Goal: Information Seeking & Learning: Understand process/instructions

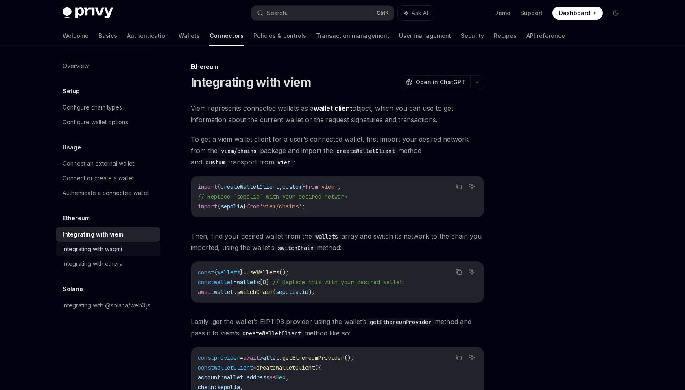
click at [114, 248] on div "Integrating with wagmi" at bounding box center [92, 249] width 59 height 10
type textarea "*"
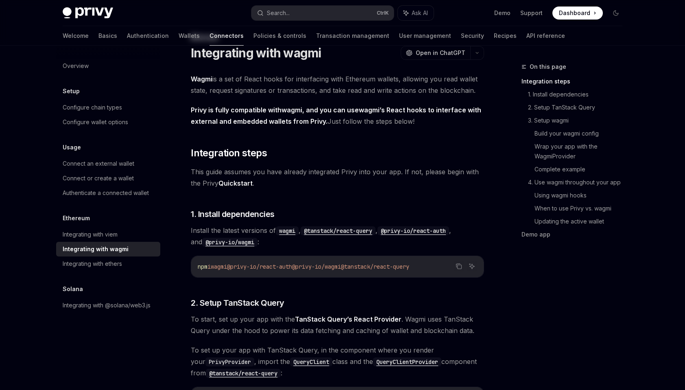
drag, startPoint x: 348, startPoint y: 135, endPoint x: 347, endPoint y: 166, distance: 30.5
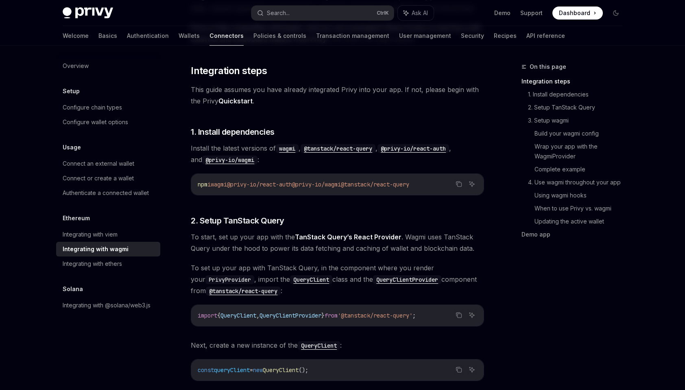
scroll to position [114, 0]
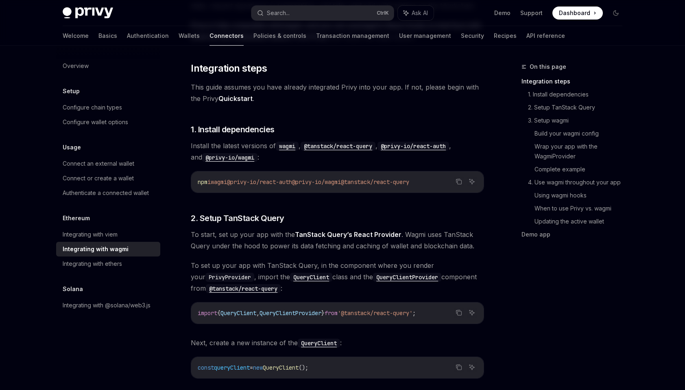
drag, startPoint x: 347, startPoint y: 166, endPoint x: 343, endPoint y: 186, distance: 20.6
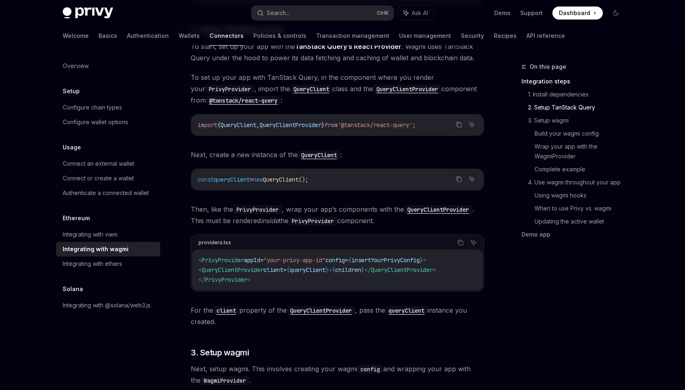
drag, startPoint x: 343, startPoint y: 186, endPoint x: 338, endPoint y: 211, distance: 25.0
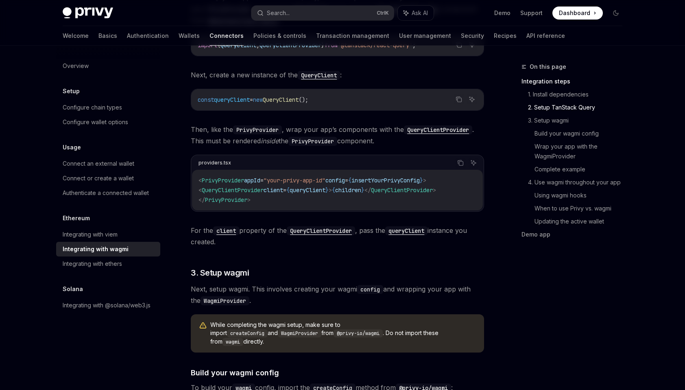
scroll to position [384, 0]
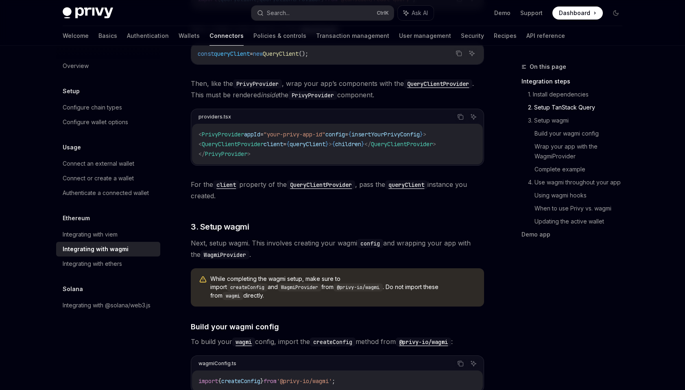
drag, startPoint x: 312, startPoint y: 198, endPoint x: 306, endPoint y: 225, distance: 26.7
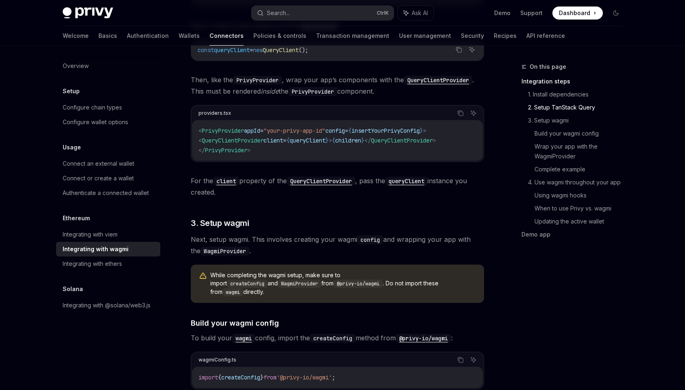
click at [272, 148] on code "< PrivyProvider appId = "your-privy-app-id" config = { insertYourPrivyConfig } …" at bounding box center [337, 140] width 278 height 29
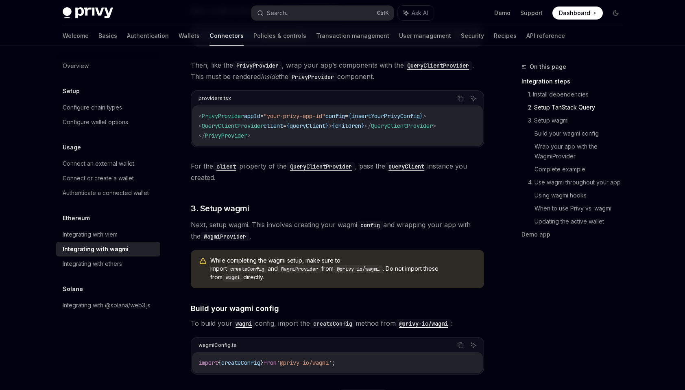
scroll to position [449, 0]
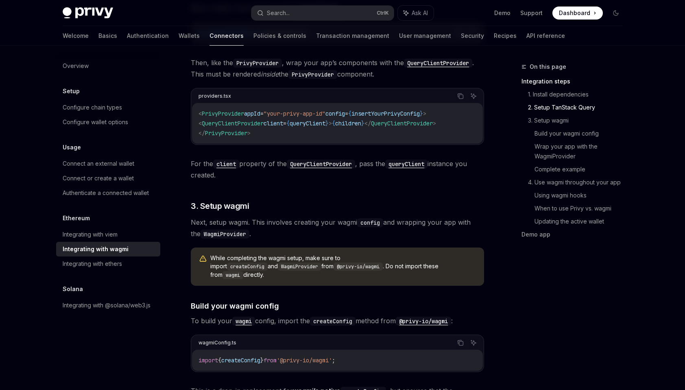
drag, startPoint x: 306, startPoint y: 165, endPoint x: 304, endPoint y: 183, distance: 17.6
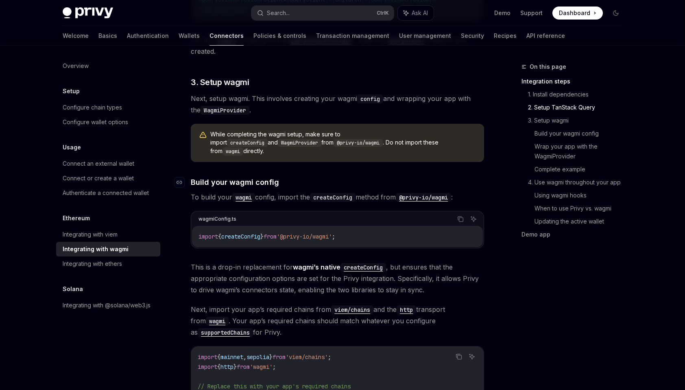
scroll to position [573, 0]
drag, startPoint x: 397, startPoint y: 168, endPoint x: 378, endPoint y: 171, distance: 19.3
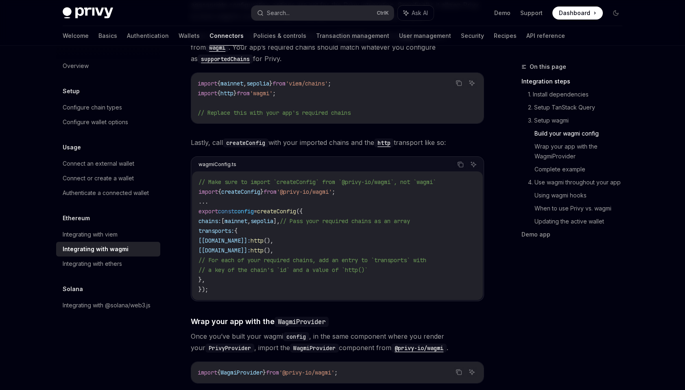
scroll to position [852, 0]
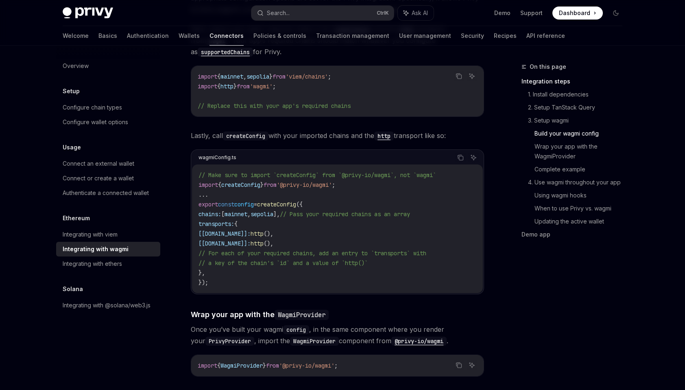
drag, startPoint x: 411, startPoint y: 233, endPoint x: 403, endPoint y: 261, distance: 28.4
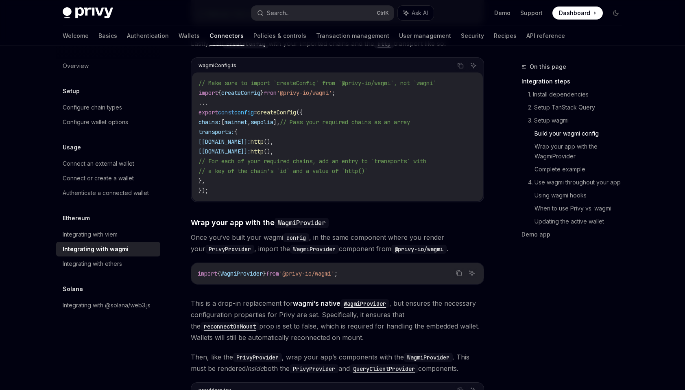
scroll to position [974, 0]
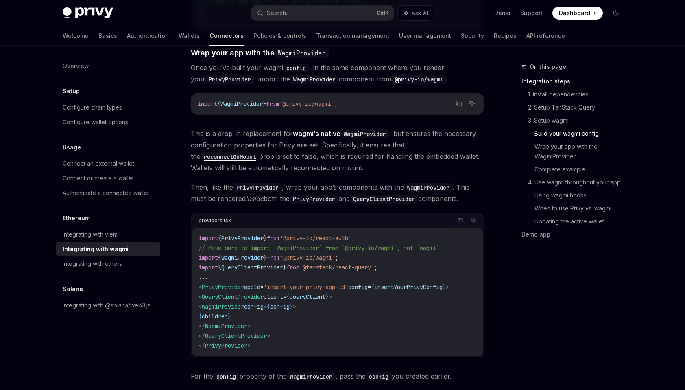
drag, startPoint x: 563, startPoint y: 275, endPoint x: 539, endPoint y: 324, distance: 54.2
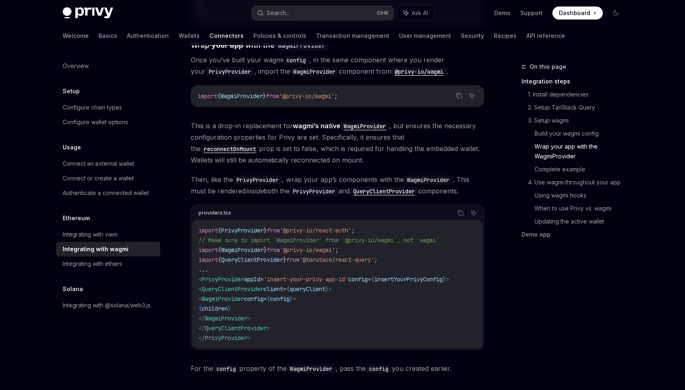
click at [293, 306] on code "import { PrivyProvider } from '@privy-io/react-auth' ; // Make sure to import `…" at bounding box center [337, 283] width 278 height 117
click at [503, 317] on div "On this page Integration steps 1. Install dependencies 2. Setup TanStack Query …" at bounding box center [342, 249] width 573 height 2650
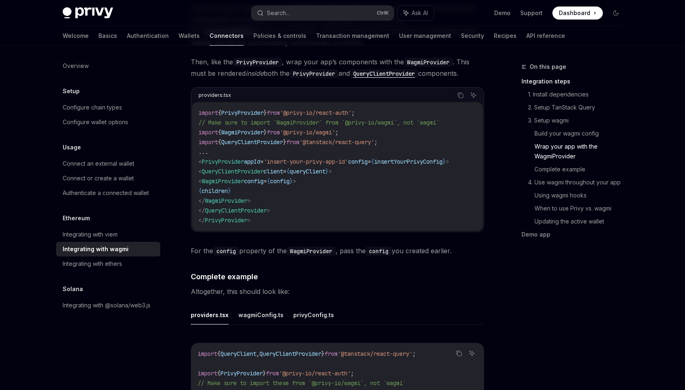
drag, startPoint x: 500, startPoint y: 299, endPoint x: 499, endPoint y: 333, distance: 33.8
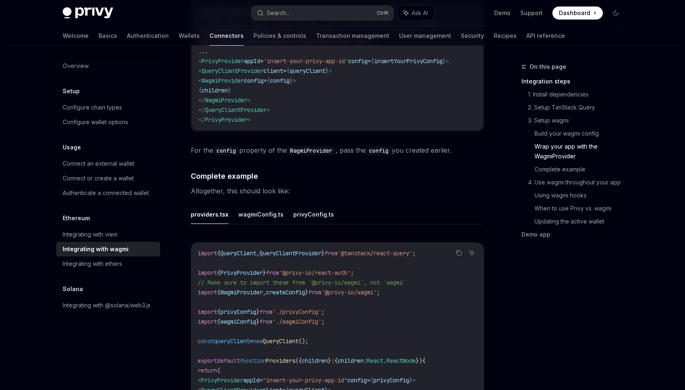
scroll to position [1404, 0]
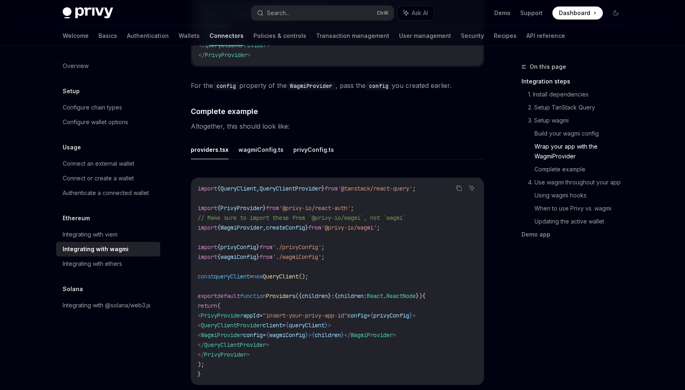
click at [375, 238] on code "import { QueryClient , QueryClientProvider } from '@tanstack/react-query' ; imp…" at bounding box center [337, 280] width 279 height 195
click at [373, 244] on code "import { QueryClient , QueryClientProvider } from '@tanstack/react-query' ; imp…" at bounding box center [337, 280] width 279 height 195
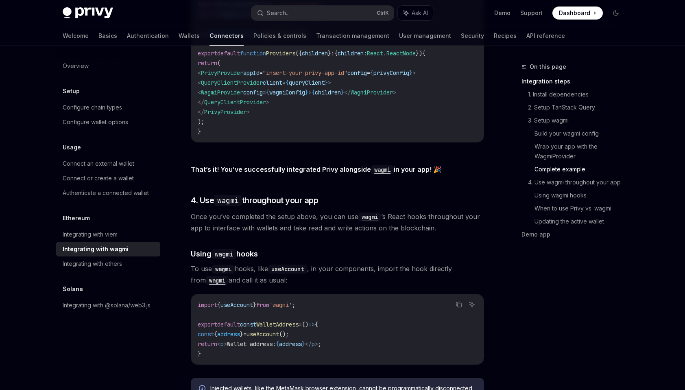
scroll to position [1648, 0]
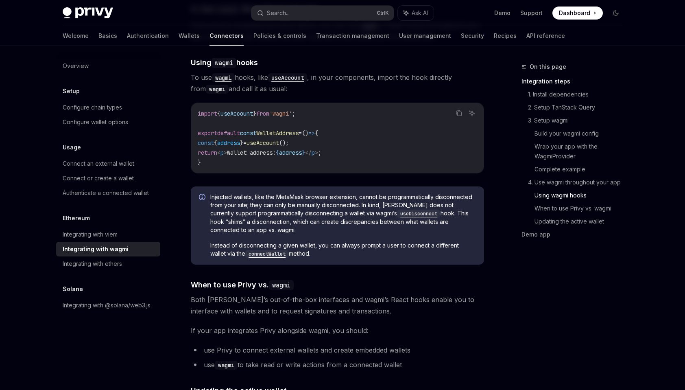
drag, startPoint x: 493, startPoint y: 228, endPoint x: 490, endPoint y: 241, distance: 13.2
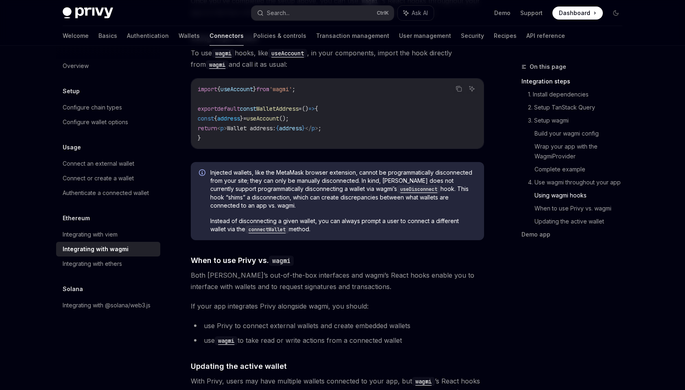
drag, startPoint x: 490, startPoint y: 241, endPoint x: 488, endPoint y: 255, distance: 14.0
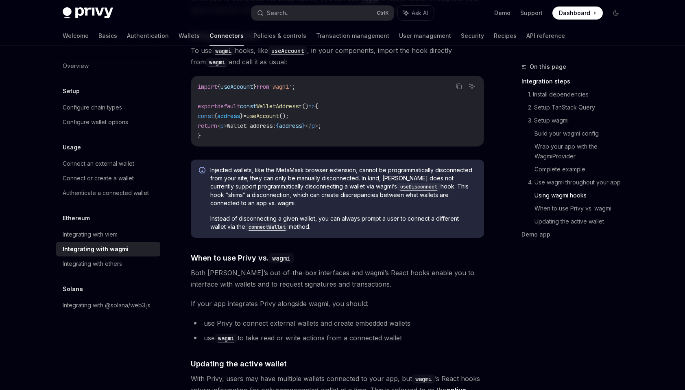
drag, startPoint x: 488, startPoint y: 255, endPoint x: 485, endPoint y: 267, distance: 13.0
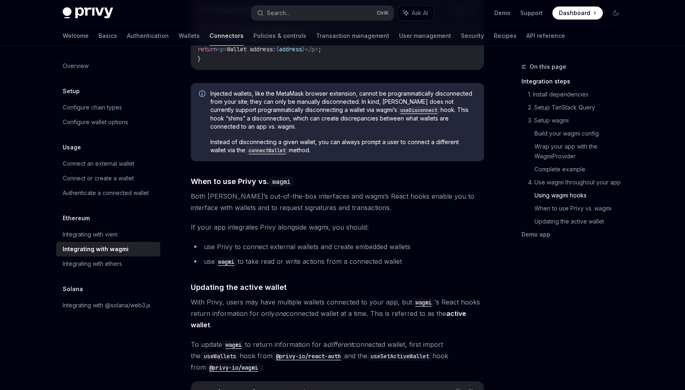
scroll to position [1946, 0]
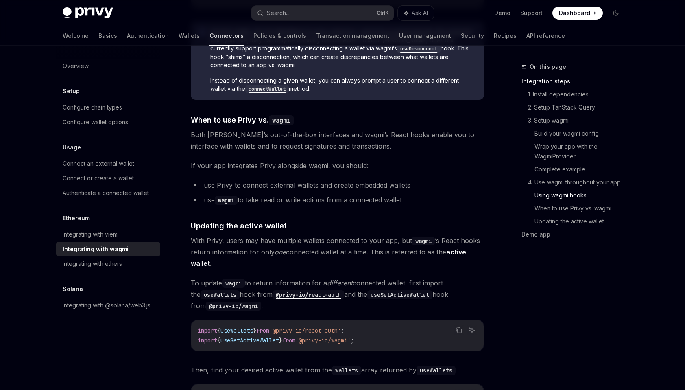
drag, startPoint x: 301, startPoint y: 214, endPoint x: 299, endPoint y: 231, distance: 17.2
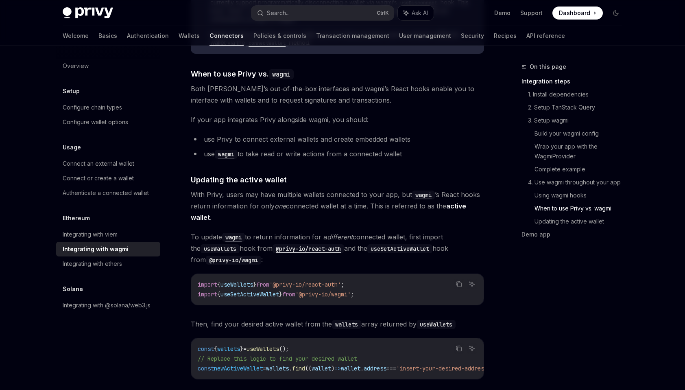
drag, startPoint x: 299, startPoint y: 231, endPoint x: 296, endPoint y: 246, distance: 14.5
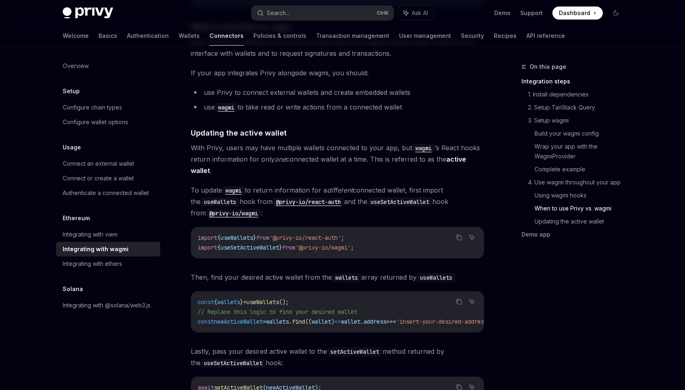
scroll to position [2101, 0]
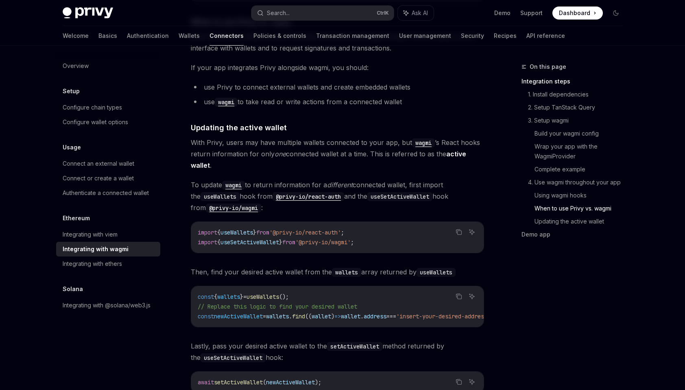
drag, startPoint x: 292, startPoint y: 163, endPoint x: 292, endPoint y: 181, distance: 18.7
click at [438, 95] on li "use wagmi to take read or write actions from a connected wallet" at bounding box center [337, 100] width 293 height 11
click at [334, 142] on span "With Privy, users may have multiple wallets connected to your app, but wagmi ’s…" at bounding box center [337, 153] width 293 height 34
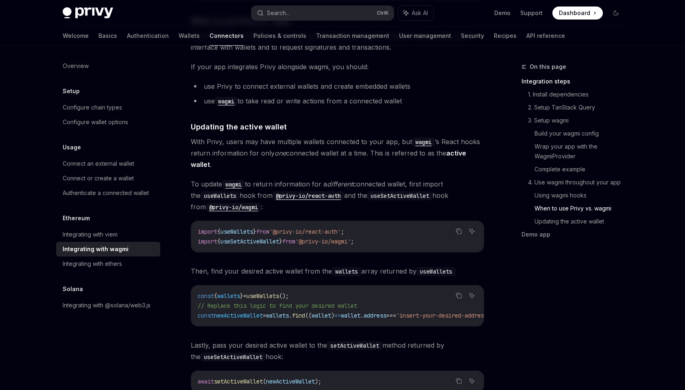
click at [331, 154] on span "With Privy, users may have multiple wallets connected to your app, but wagmi ’s…" at bounding box center [337, 153] width 293 height 34
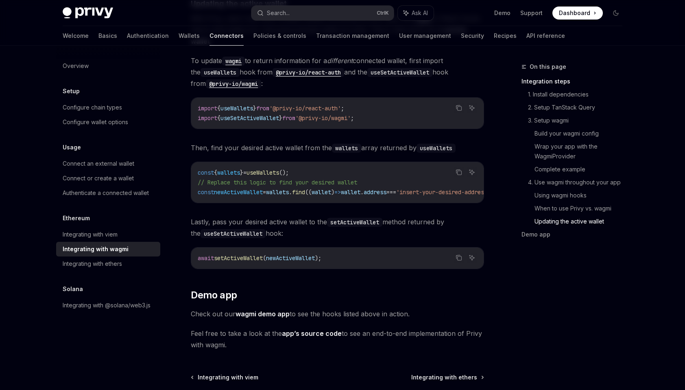
drag, startPoint x: 365, startPoint y: 168, endPoint x: 368, endPoint y: 180, distance: 12.0
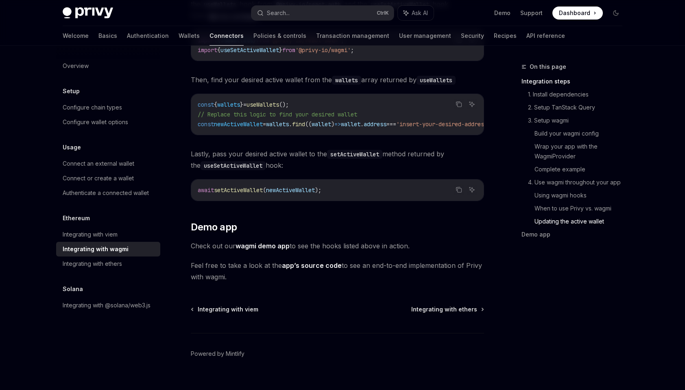
scroll to position [2297, 0]
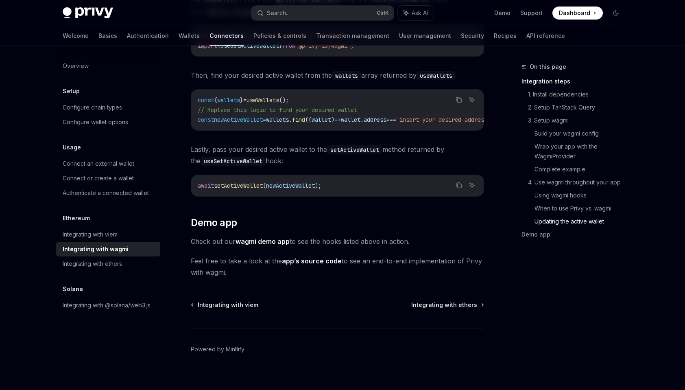
drag, startPoint x: 368, startPoint y: 180, endPoint x: 371, endPoint y: 198, distance: 18.5
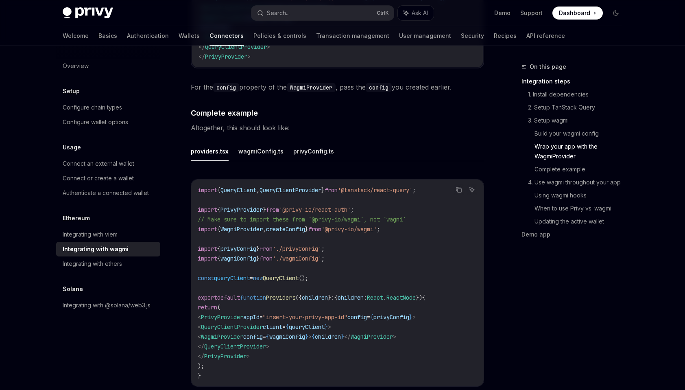
scroll to position [1484, 0]
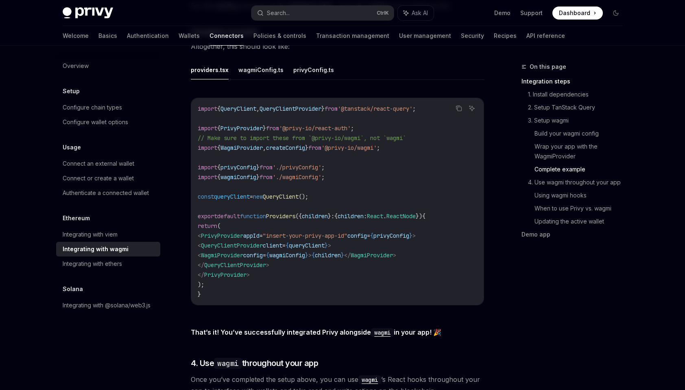
click at [409, 232] on span "privyConfig" at bounding box center [391, 235] width 36 height 7
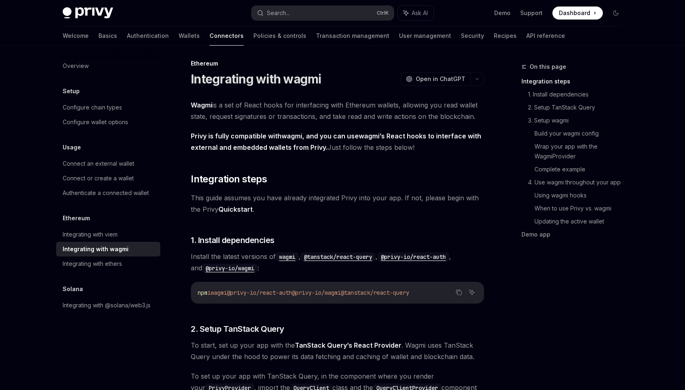
scroll to position [0, 0]
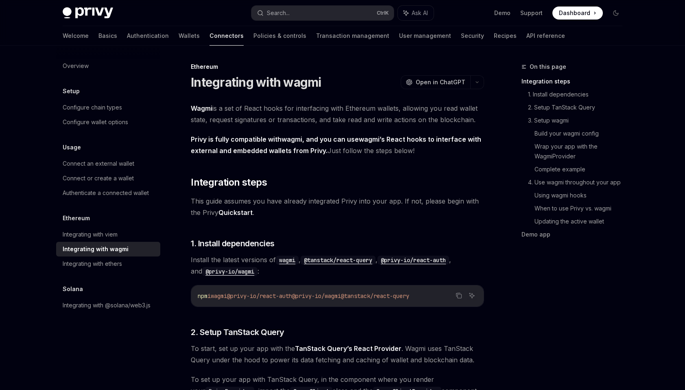
click at [347, 140] on strong "Privy is fully compatible with wagmi , and you can use wagmi ’s React hooks to …" at bounding box center [336, 145] width 290 height 20
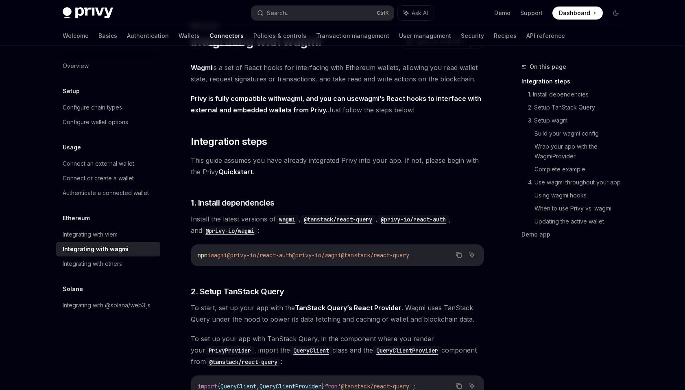
click at [341, 257] on span "@privy-io/wagmi" at bounding box center [316, 254] width 49 height 7
copy div "npm i wagmi @privy-io/react-auth @privy-io/wagmi @tanstack/react-query"
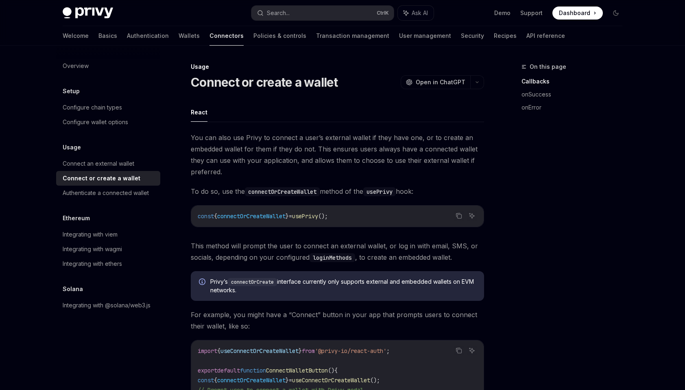
click at [342, 147] on span "You can also use Privy to connect a user’s external wallet if they have one, or…" at bounding box center [337, 155] width 293 height 46
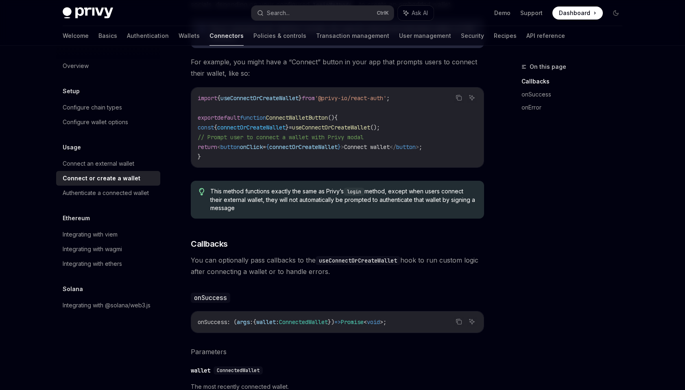
drag, startPoint x: 556, startPoint y: 189, endPoint x: 556, endPoint y: 217, distance: 28.5
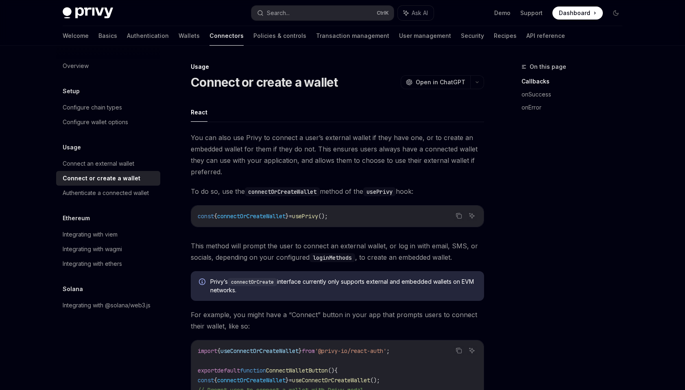
drag, startPoint x: 522, startPoint y: 184, endPoint x: 511, endPoint y: 81, distance: 104.3
drag, startPoint x: 362, startPoint y: 169, endPoint x: 332, endPoint y: 177, distance: 30.6
click at [332, 177] on span "You can also use Privy to connect a user’s external wallet if they have one, or…" at bounding box center [337, 155] width 293 height 46
click at [97, 64] on div "Overview" at bounding box center [109, 66] width 93 height 10
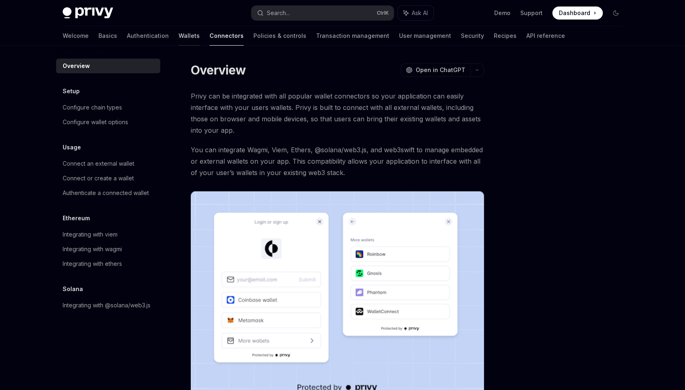
click at [179, 37] on link "Wallets" at bounding box center [189, 36] width 21 height 20
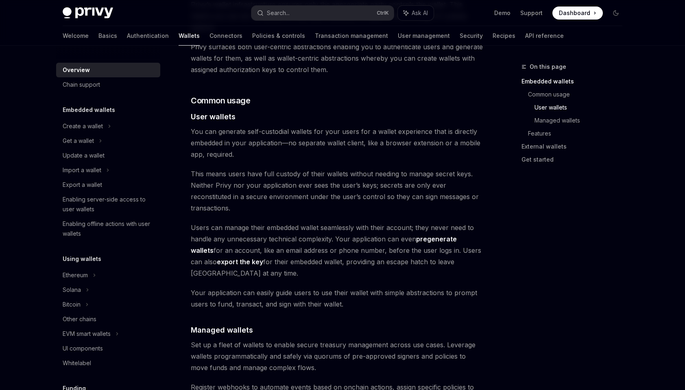
scroll to position [773, 0]
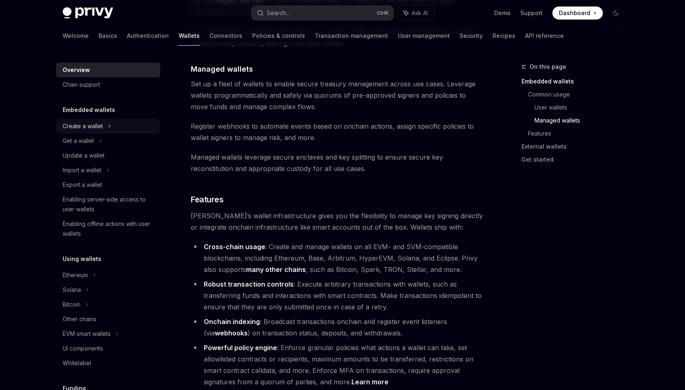
click at [97, 124] on div "Create a wallet" at bounding box center [83, 126] width 40 height 10
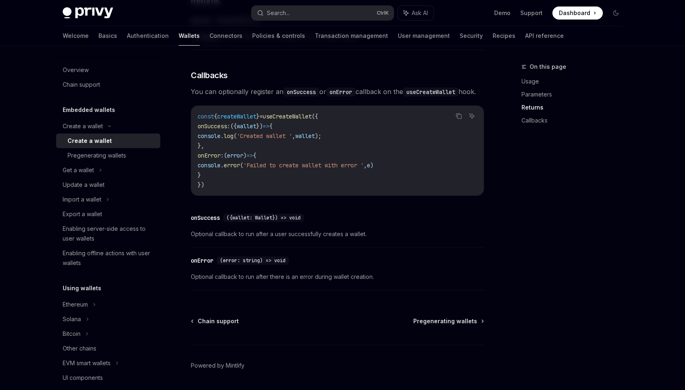
scroll to position [581, 0]
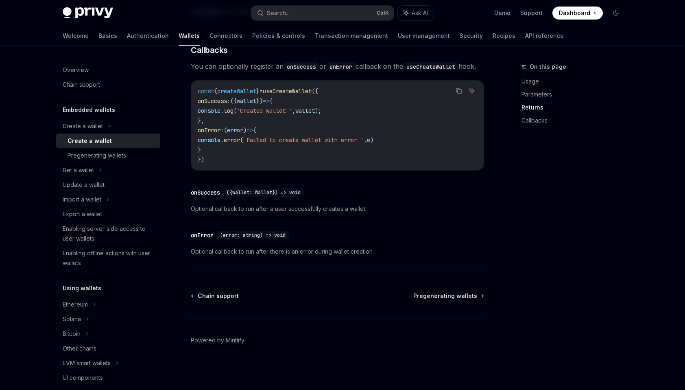
drag, startPoint x: 405, startPoint y: 262, endPoint x: 399, endPoint y: 335, distance: 73.4
click at [386, 329] on footer "Powered by Mintlify" at bounding box center [337, 354] width 293 height 70
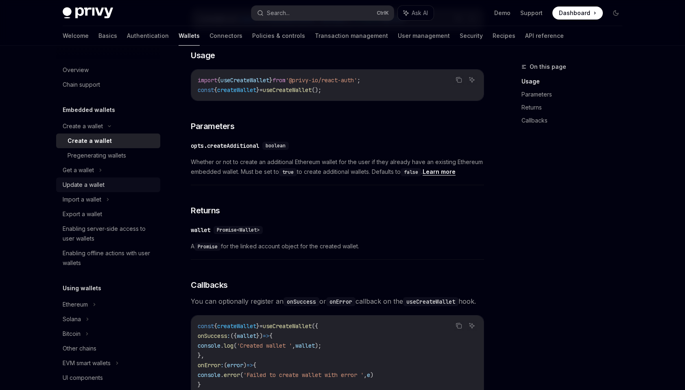
scroll to position [337, 0]
click at [81, 172] on div "Get a wallet" at bounding box center [78, 170] width 31 height 10
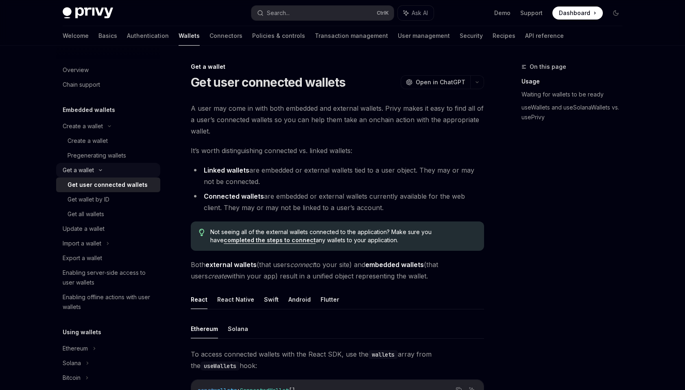
click at [111, 169] on div "Get a wallet" at bounding box center [108, 170] width 104 height 15
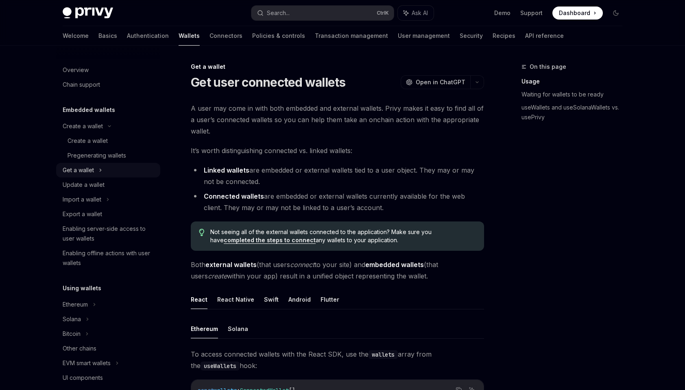
click at [110, 174] on div "Get a wallet" at bounding box center [108, 170] width 104 height 15
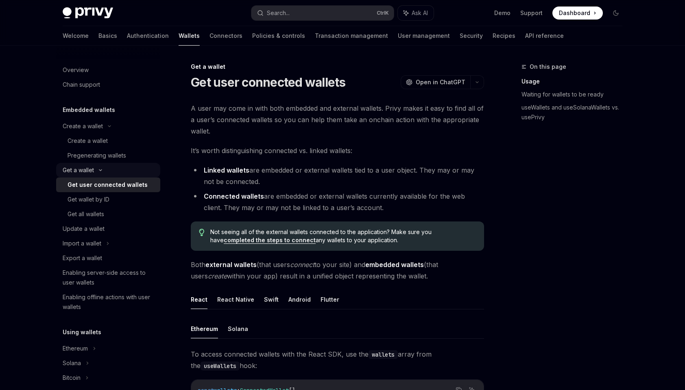
click at [109, 172] on div "Get a wallet" at bounding box center [108, 170] width 104 height 15
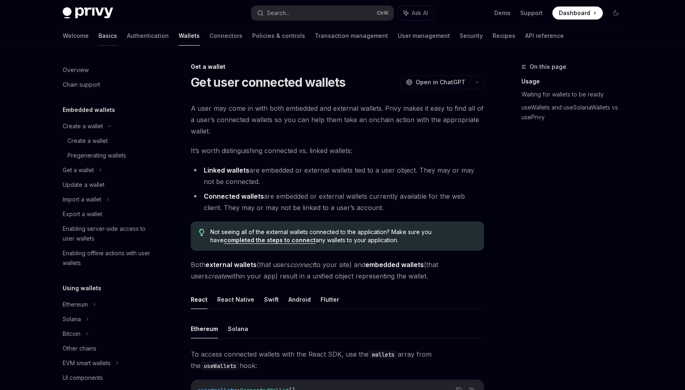
click at [98, 37] on link "Basics" at bounding box center [107, 36] width 19 height 20
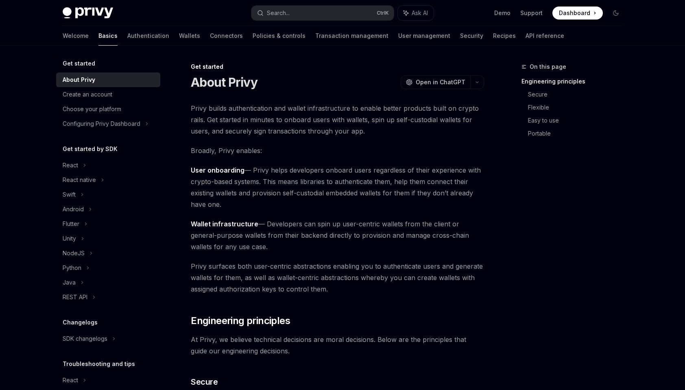
click at [86, 81] on div "About Privy" at bounding box center [79, 80] width 33 height 10
click at [106, 134] on div "Get started About Privy Create an account Choose your platform Configuring Priv…" at bounding box center [108, 238] width 104 height 358
click at [80, 165] on div "React" at bounding box center [108, 165] width 104 height 15
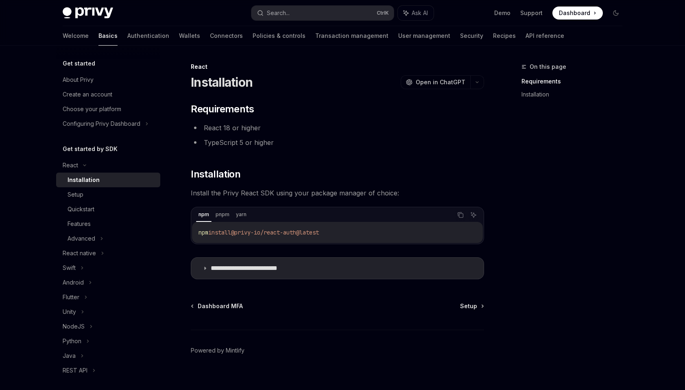
click at [87, 182] on div "Installation" at bounding box center [84, 180] width 32 height 10
type textarea "*"
drag, startPoint x: 353, startPoint y: 235, endPoint x: 189, endPoint y: 233, distance: 164.7
click at [189, 233] on div "**********" at bounding box center [261, 231] width 449 height 338
copy span "npm install @privy-io/react-auth@latest"
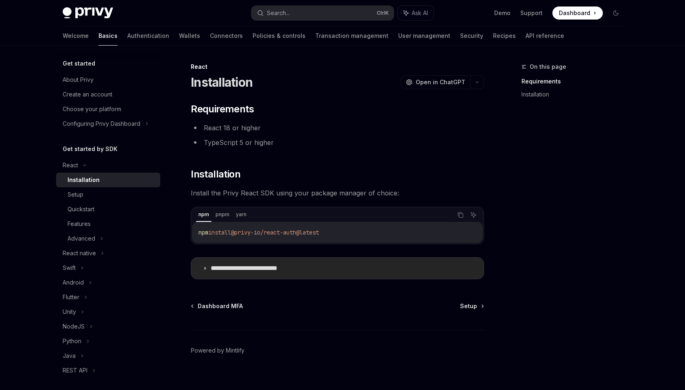
click at [299, 264] on p "**********" at bounding box center [257, 268] width 93 height 8
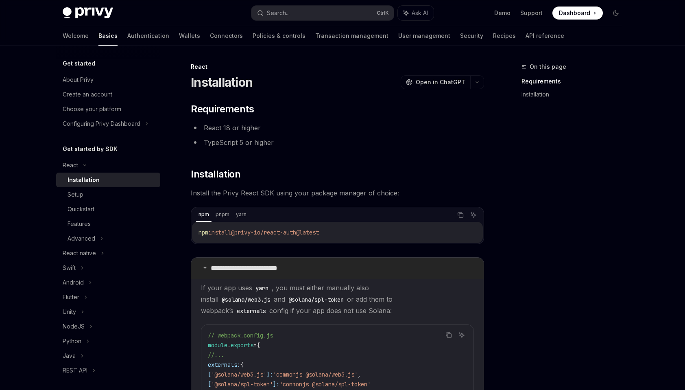
click at [305, 267] on summary "**********" at bounding box center [337, 267] width 292 height 21
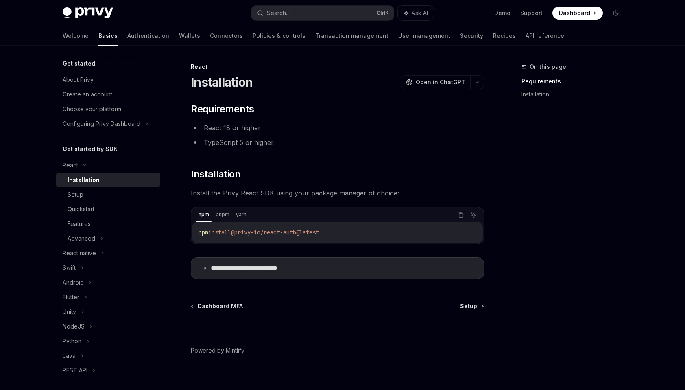
click at [620, 227] on div "On this page Requirements Installation" at bounding box center [567, 226] width 124 height 328
click at [322, 144] on li "TypeScript 5 or higher" at bounding box center [337, 142] width 293 height 11
click at [352, 75] on div "Installation OpenAI Open in ChatGPT" at bounding box center [337, 82] width 293 height 15
click at [351, 195] on span "Install the Privy React SDK using your package manager of choice:" at bounding box center [337, 192] width 293 height 11
click at [66, 168] on div "React" at bounding box center [70, 165] width 15 height 10
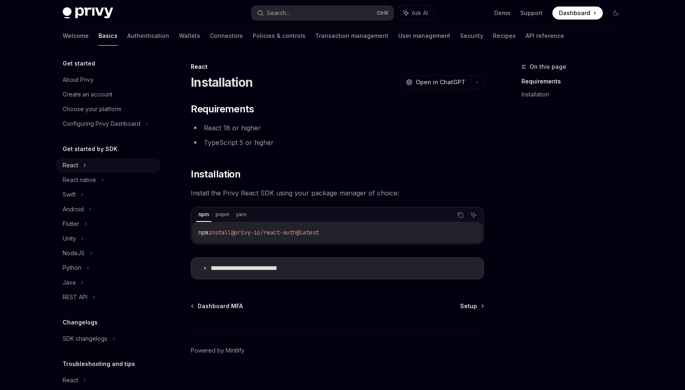
click at [66, 168] on div "React" at bounding box center [70, 165] width 15 height 10
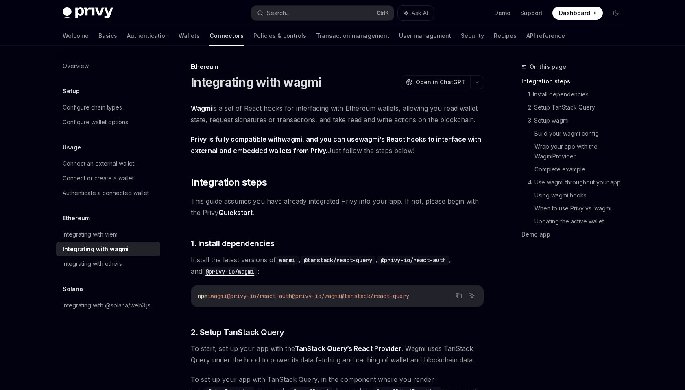
scroll to position [41, 0]
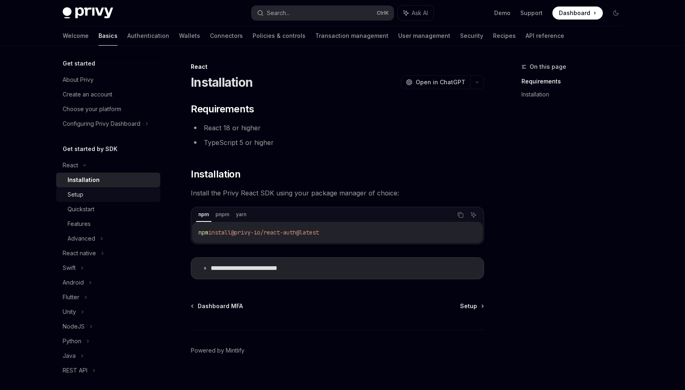
click at [98, 195] on div "Setup" at bounding box center [112, 195] width 88 height 10
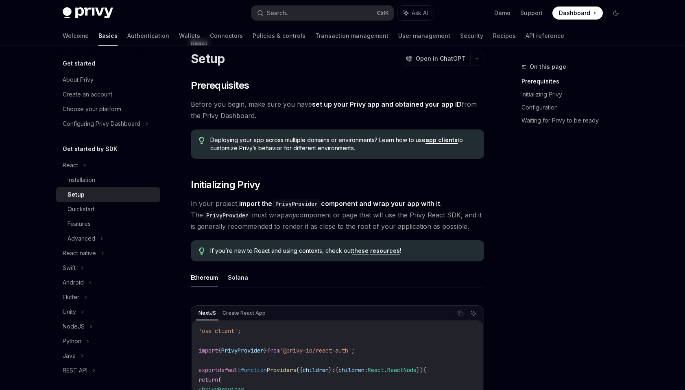
scroll to position [122, 0]
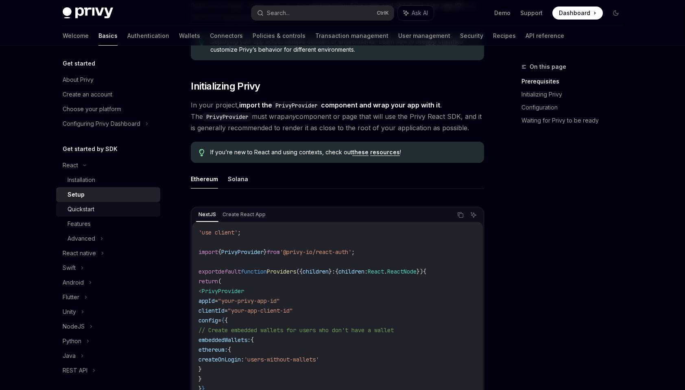
click at [102, 207] on div "Quickstart" at bounding box center [112, 209] width 88 height 10
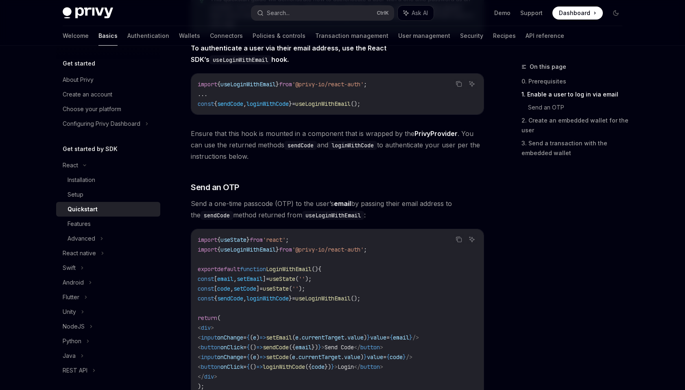
scroll to position [203, 0]
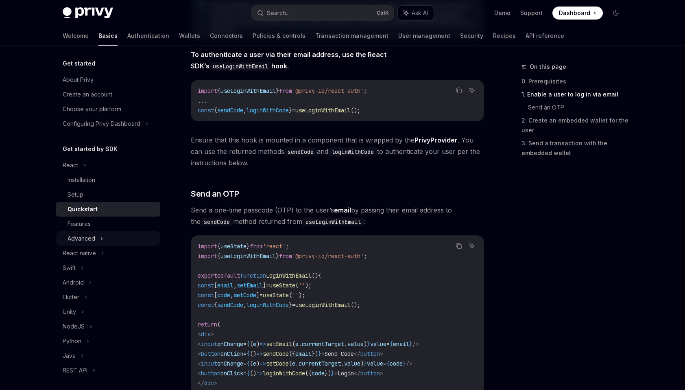
click at [89, 237] on div "Advanced" at bounding box center [82, 238] width 28 height 10
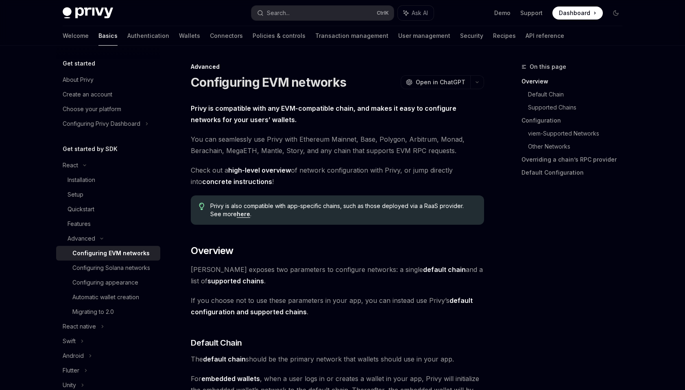
click at [131, 254] on div "Configuring EVM networks" at bounding box center [110, 253] width 77 height 10
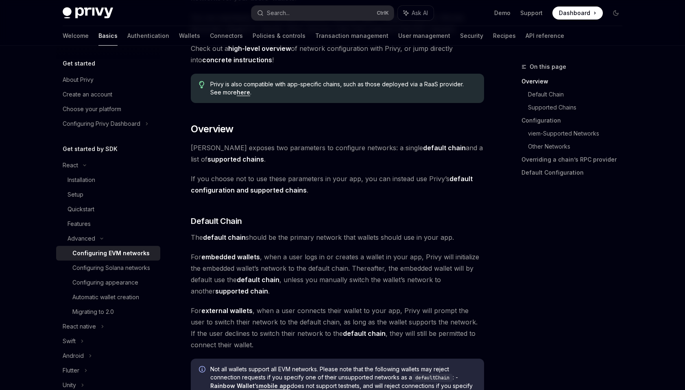
scroll to position [81, 0]
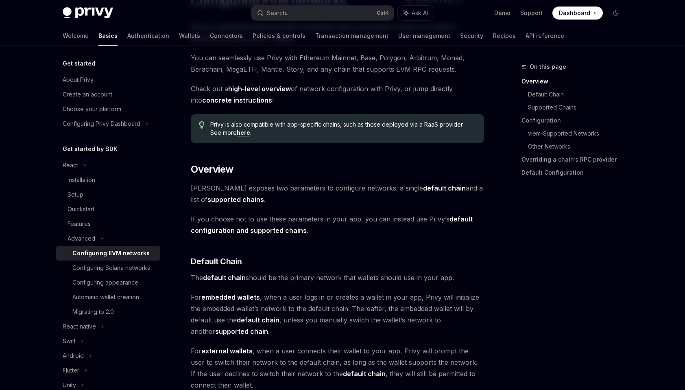
click at [316, 233] on span "If you choose not to use these parameters in your app, you can instead use Priv…" at bounding box center [337, 224] width 293 height 23
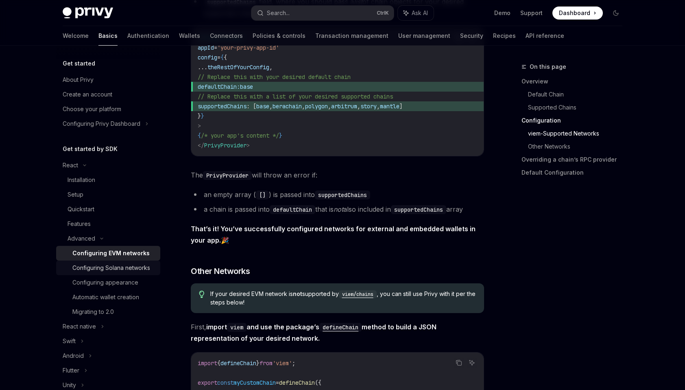
scroll to position [1139, 0]
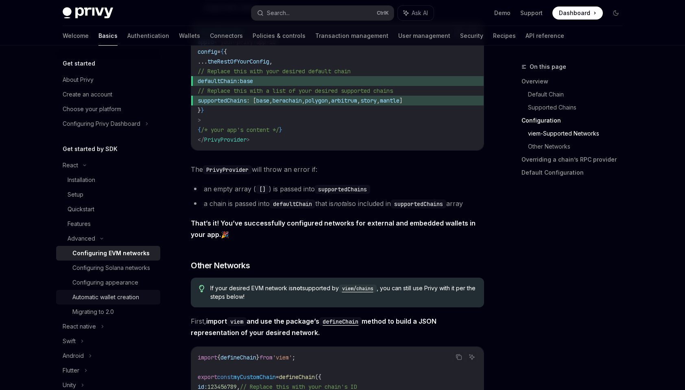
click at [135, 302] on div "Automatic wallet creation" at bounding box center [105, 297] width 67 height 10
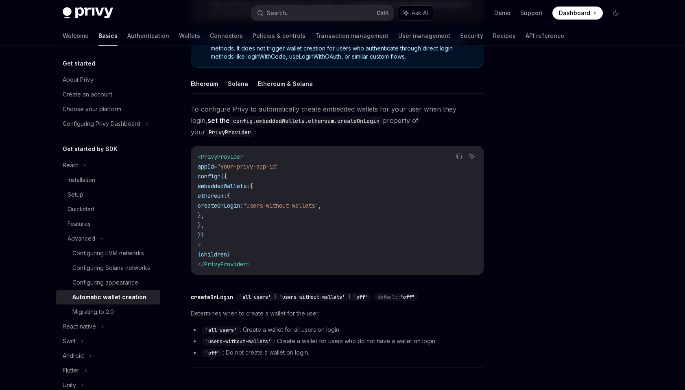
scroll to position [163, 0]
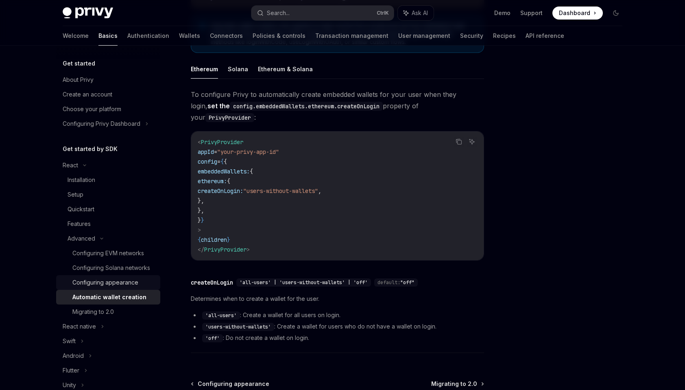
click at [117, 287] on div "Configuring appearance" at bounding box center [105, 282] width 66 height 10
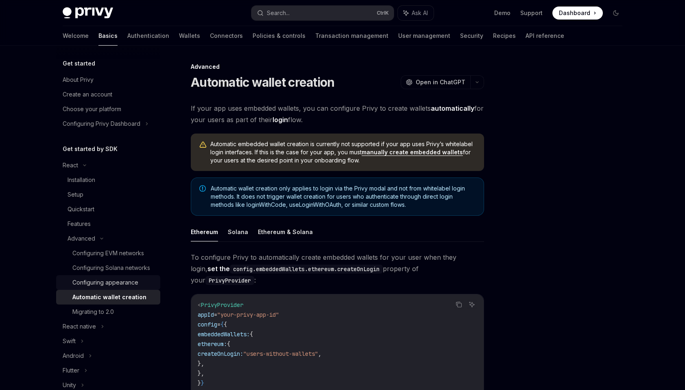
type textarea "*"
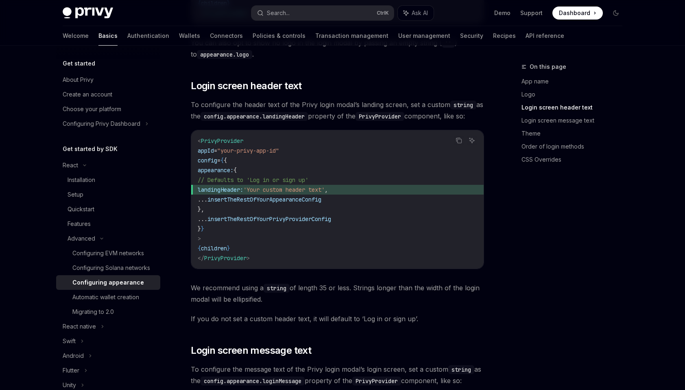
scroll to position [610, 0]
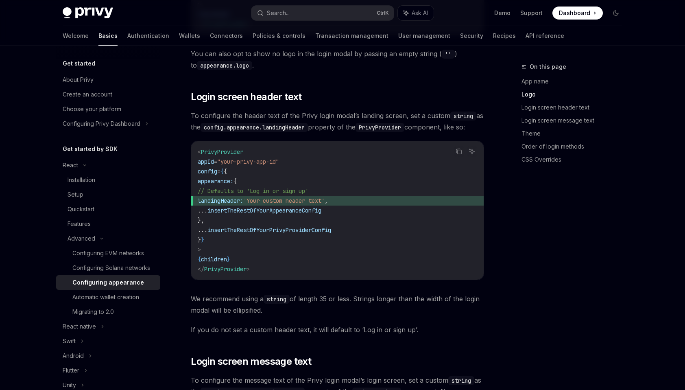
click at [271, 194] on code "< PrivyProvider appId = "your-privy-app-id" config = { { appearance: { // Defau…" at bounding box center [337, 210] width 279 height 127
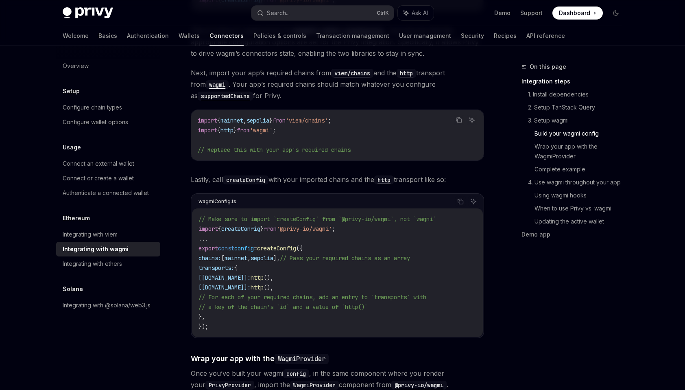
scroll to position [813, 0]
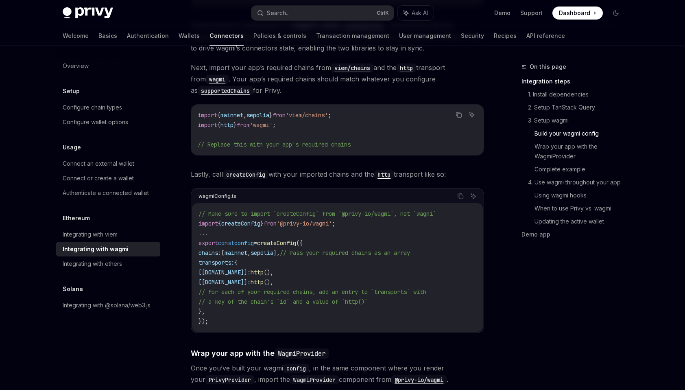
click at [272, 121] on span "'wagmi'" at bounding box center [261, 124] width 23 height 7
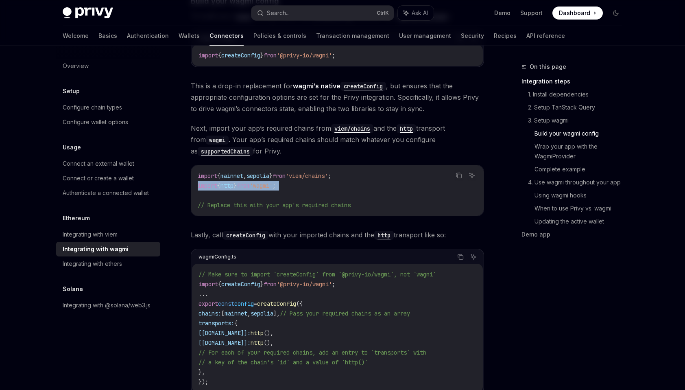
scroll to position [732, 0]
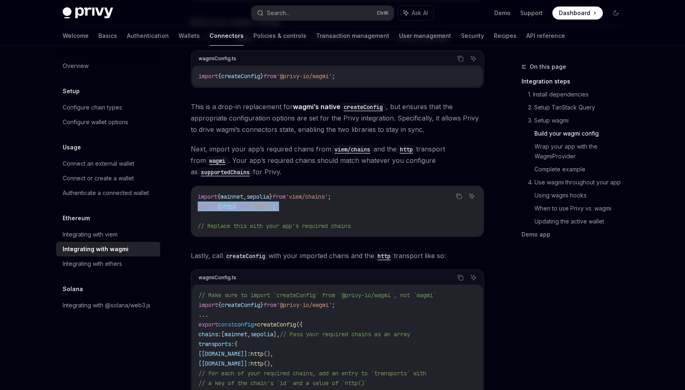
click at [368, 198] on code "import { mainnet , sepolia } from 'viem/chains' ; import { http } from 'wagmi' …" at bounding box center [337, 211] width 279 height 39
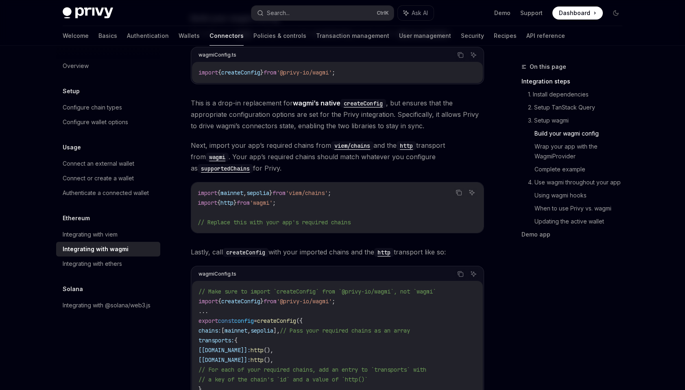
drag, startPoint x: 367, startPoint y: 194, endPoint x: 305, endPoint y: 220, distance: 67.8
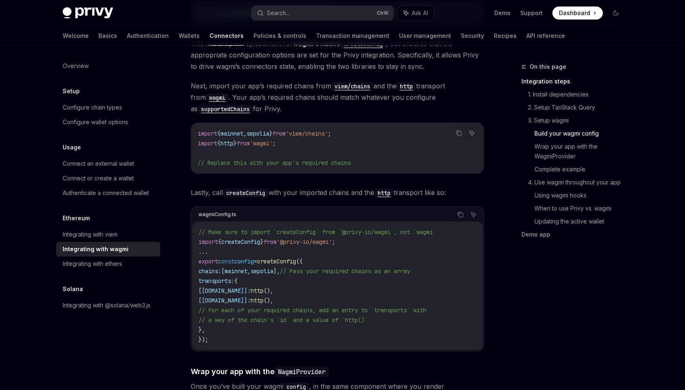
scroll to position [817, 0]
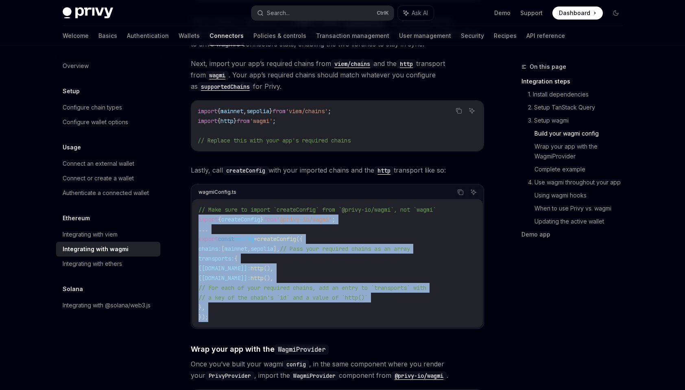
drag, startPoint x: 269, startPoint y: 313, endPoint x: 196, endPoint y: 208, distance: 127.7
click at [196, 208] on div "// Make sure to import `createConfig` from `@privy-io/wagmi`, not `wagmi` impor…" at bounding box center [337, 263] width 291 height 129
copy code "import { createConfig } from '@privy-io/wagmi' ; ... export const config = crea…"
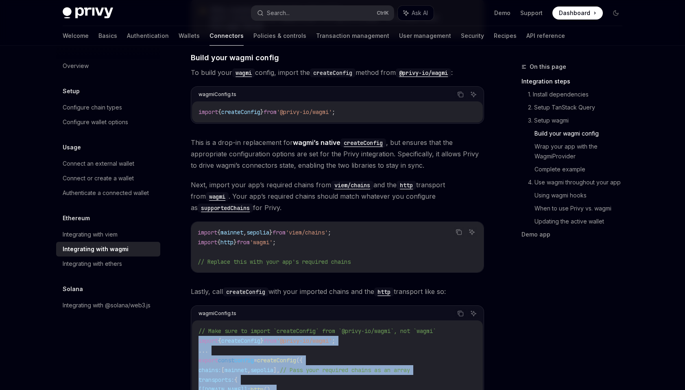
scroll to position [695, 0]
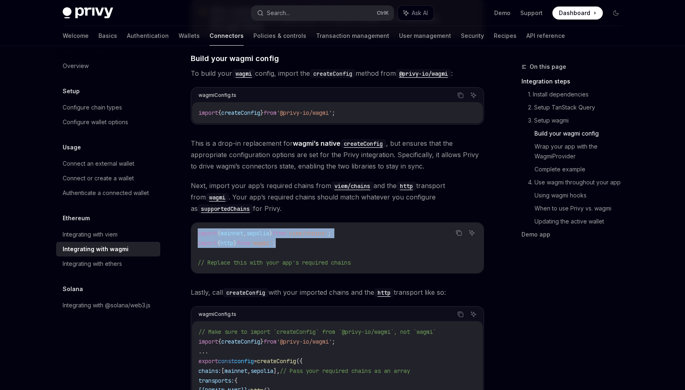
drag, startPoint x: 294, startPoint y: 234, endPoint x: 196, endPoint y: 223, distance: 99.1
click at [196, 223] on div "import { mainnet , sepolia } from 'viem/chains' ; import { http } from 'wagmi' …" at bounding box center [337, 247] width 292 height 50
copy code "import { mainnet , sepolia } from 'viem/chains' ; import { http } from 'wagmi' ;"
click at [341, 309] on div "Copy Ask AI" at bounding box center [357, 314] width 242 height 11
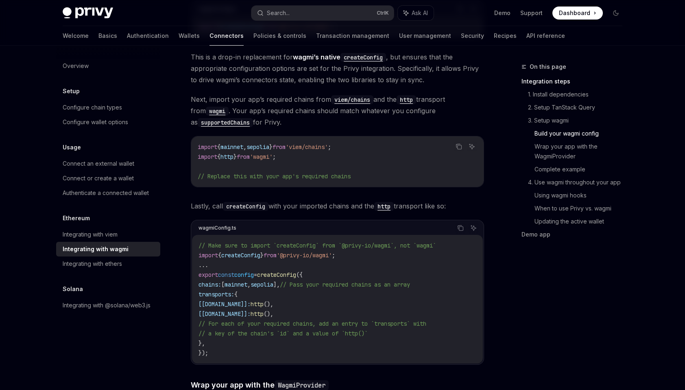
scroll to position [817, 0]
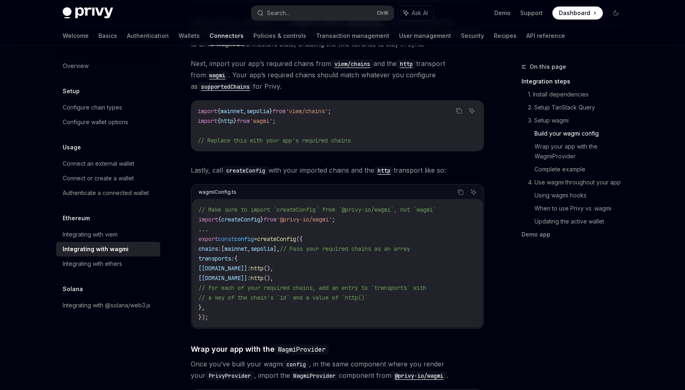
click at [315, 311] on code "// Make sure to import `createConfig` from `@privy-io/wagmi`, not `wagmi` impor…" at bounding box center [337, 263] width 278 height 117
click at [312, 315] on div "// Make sure to import `createConfig` from `@privy-io/wagmi`, not `wagmi` impor…" at bounding box center [337, 263] width 291 height 129
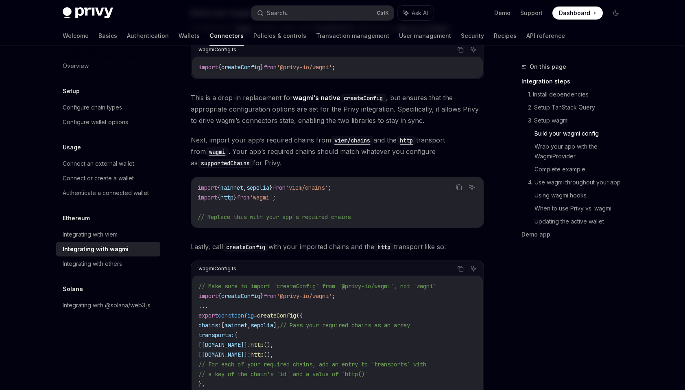
scroll to position [736, 0]
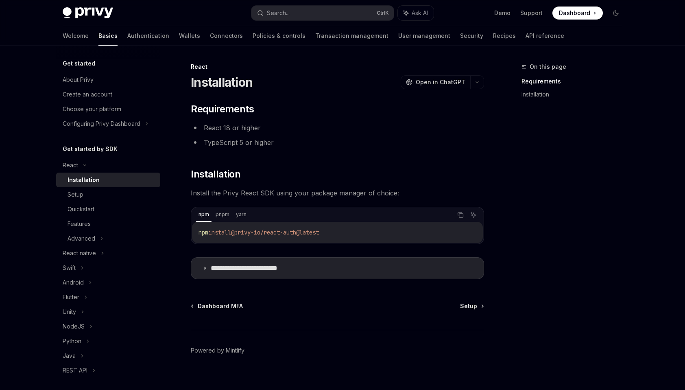
drag, startPoint x: 0, startPoint y: 0, endPoint x: 573, endPoint y: 15, distance: 573.2
click at [573, 15] on span "Dashboard" at bounding box center [574, 13] width 31 height 8
click at [320, 59] on div "**********" at bounding box center [342, 223] width 573 height 354
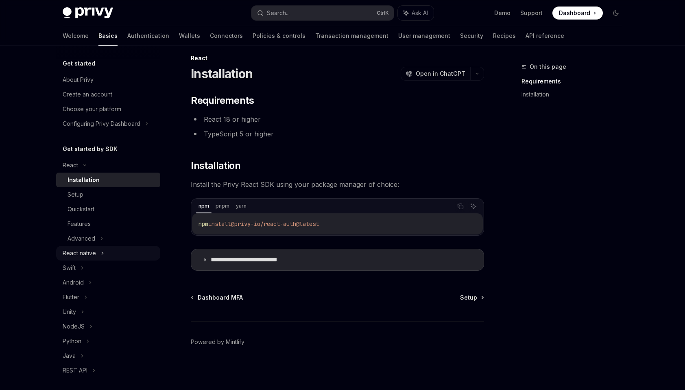
scroll to position [9, 0]
click at [210, 40] on link "Connectors" at bounding box center [226, 36] width 33 height 20
type textarea "*"
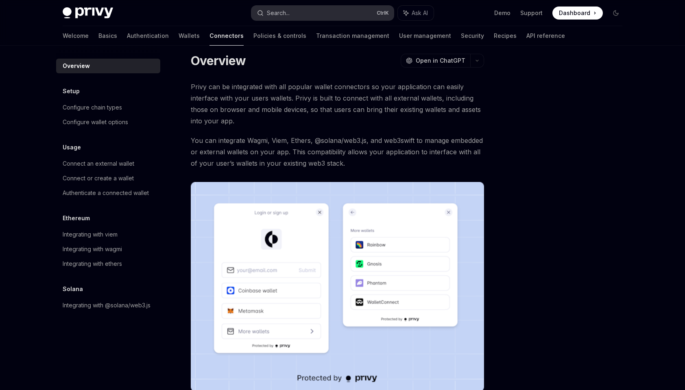
click at [342, 12] on button "Search... Ctrl K" at bounding box center [322, 13] width 142 height 15
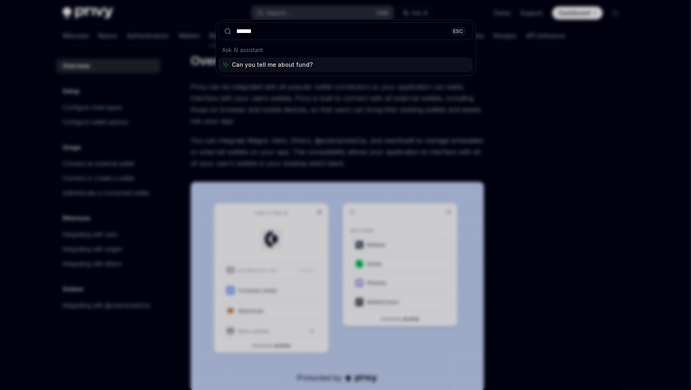
type input "*******"
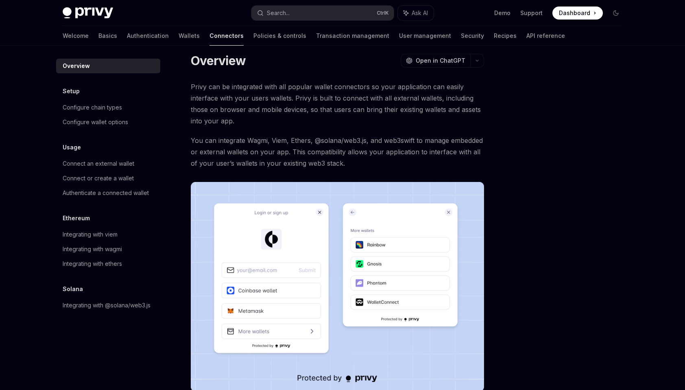
type textarea "*"
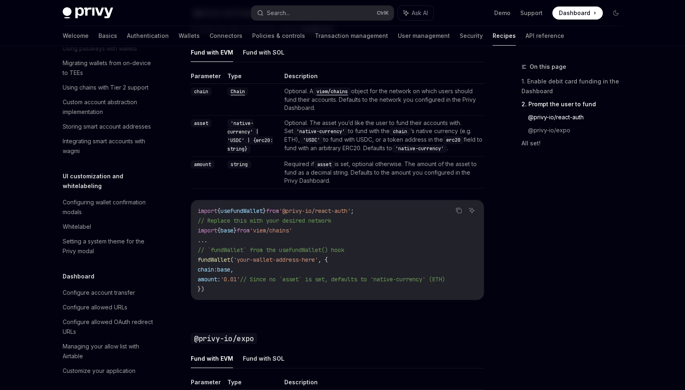
scroll to position [574, 0]
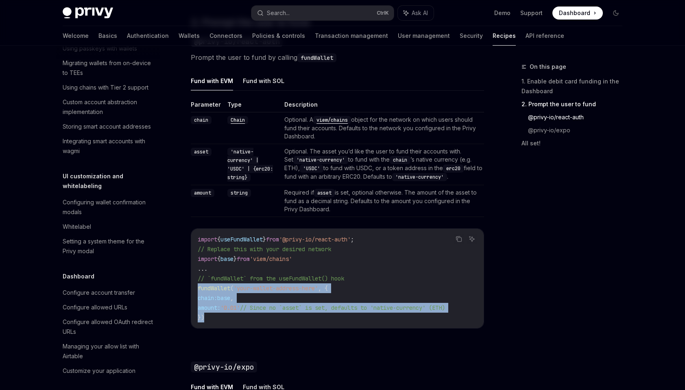
drag, startPoint x: 240, startPoint y: 318, endPoint x: 198, endPoint y: 286, distance: 53.1
click at [198, 286] on code "import { useFundWallet } from '@privy-io/react-auth' ; // Replace this with you…" at bounding box center [337, 278] width 279 height 88
drag, startPoint x: 198, startPoint y: 286, endPoint x: 256, endPoint y: 325, distance: 70.4
click at [256, 325] on div "import { useFundWallet } from '@privy-io/react-auth' ; // Replace this with you…" at bounding box center [337, 278] width 292 height 99
click at [256, 319] on code "import { useFundWallet } from '@privy-io/react-auth' ; // Replace this with you…" at bounding box center [337, 278] width 279 height 88
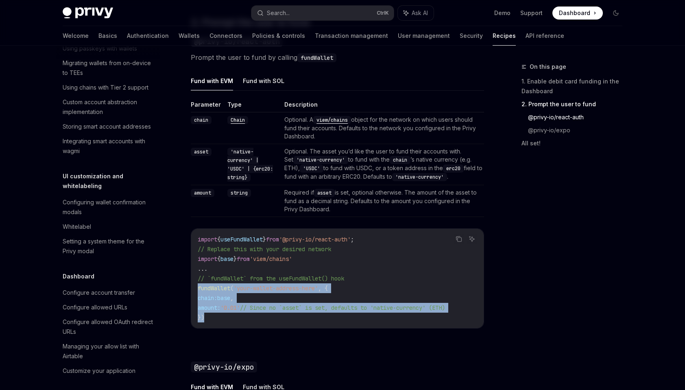
drag, startPoint x: 256, startPoint y: 319, endPoint x: 199, endPoint y: 289, distance: 64.8
click at [199, 289] on code "import { useFundWallet } from '@privy-io/react-auth' ; // Replace this with you…" at bounding box center [337, 278] width 279 height 88
copy code "fundWallet ( 'your-wallet-address-here' , { chain: base , amount: '0.01' // Sin…"
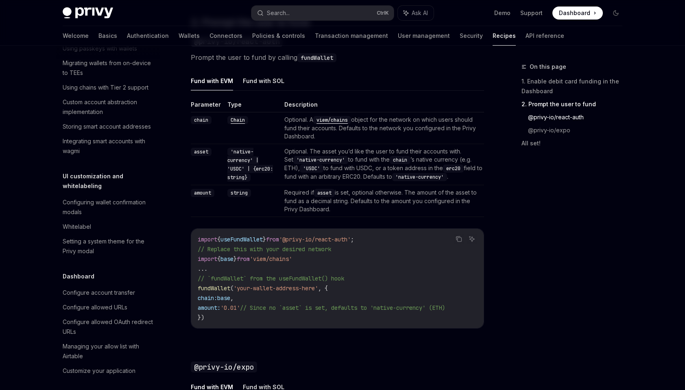
click at [541, 314] on div "On this page 1. Enable debit card funding in the Dashboard 2. Prompt the user t…" at bounding box center [567, 226] width 124 height 328
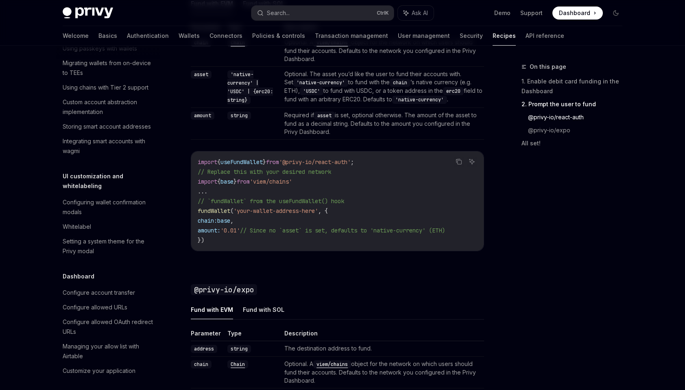
scroll to position [656, 0]
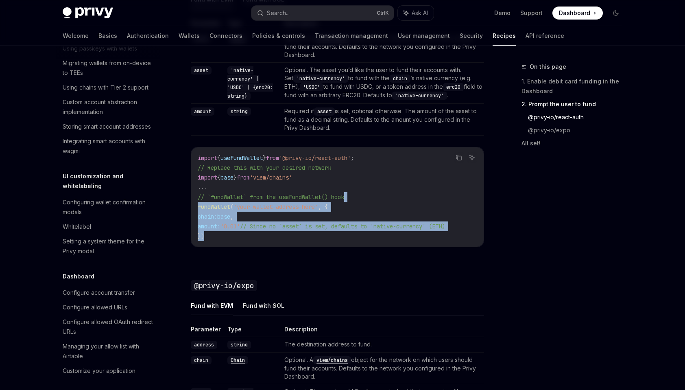
drag, startPoint x: 355, startPoint y: 229, endPoint x: 360, endPoint y: 198, distance: 31.2
click at [360, 198] on code "import { useFundWallet } from '@privy-io/react-auth' ; // Replace this with you…" at bounding box center [337, 197] width 279 height 88
drag, startPoint x: 360, startPoint y: 198, endPoint x: 373, endPoint y: 232, distance: 36.2
click at [372, 224] on span "// Since no `asset` is set, defaults to 'native-currency' (ETH)" at bounding box center [342, 225] width 205 height 7
click at [373, 238] on code "import { useFundWallet } from '@privy-io/react-auth' ; // Replace this with you…" at bounding box center [337, 197] width 279 height 88
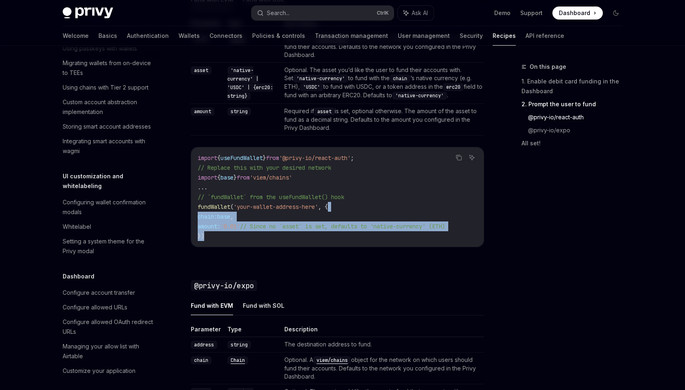
drag, startPoint x: 373, startPoint y: 238, endPoint x: 377, endPoint y: 202, distance: 35.6
click at [377, 202] on code "import { useFundWallet } from '@privy-io/react-auth' ; // Replace this with you…" at bounding box center [337, 197] width 279 height 88
drag, startPoint x: 377, startPoint y: 202, endPoint x: 378, endPoint y: 227, distance: 24.8
click at [378, 227] on span "// Since no `asset` is set, defaults to 'native-currency' (ETH)" at bounding box center [342, 225] width 205 height 7
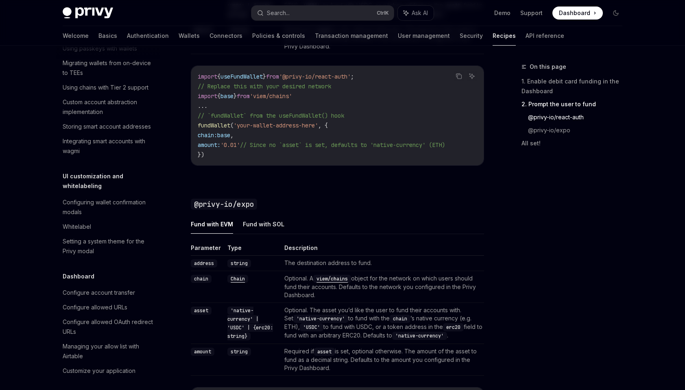
click at [586, 303] on div "On this page 1. Enable debit card funding in the Dashboard 2. Prompt the user t…" at bounding box center [567, 226] width 124 height 328
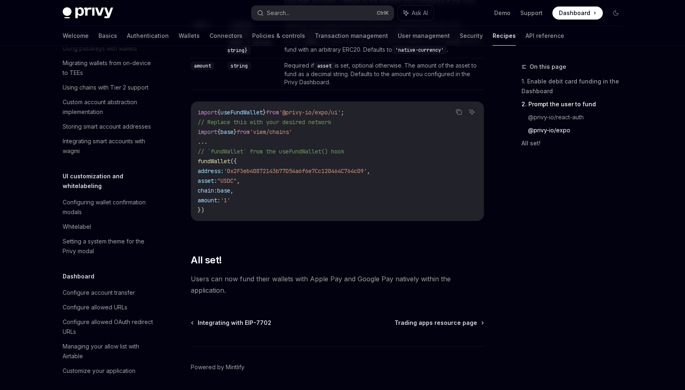
drag, startPoint x: 577, startPoint y: 269, endPoint x: 566, endPoint y: 292, distance: 24.9
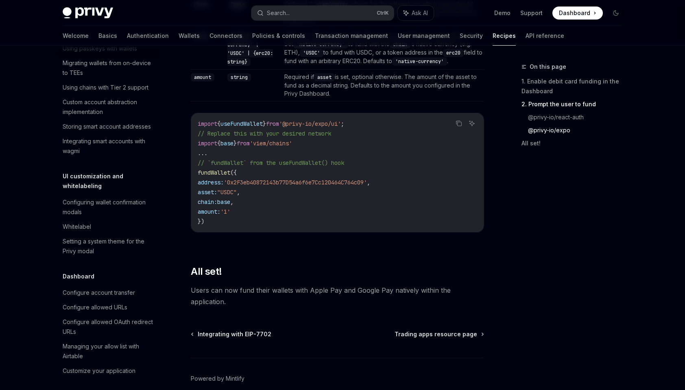
scroll to position [982, 0]
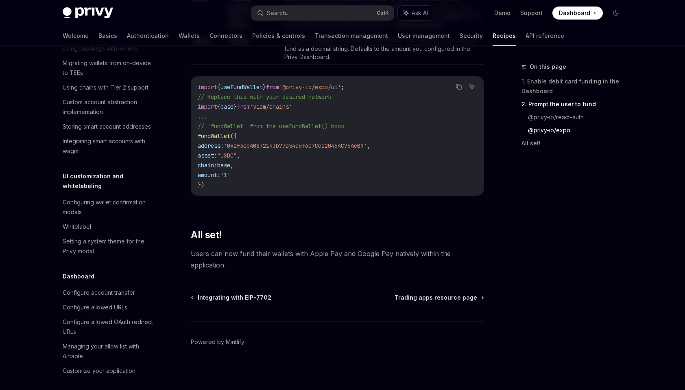
drag, startPoint x: 531, startPoint y: 180, endPoint x: 524, endPoint y: 208, distance: 29.3
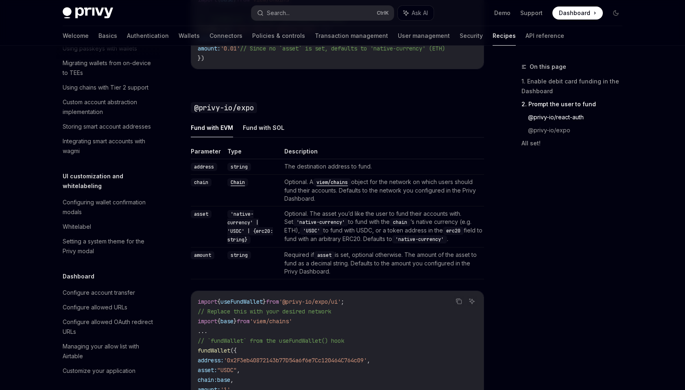
drag, startPoint x: 517, startPoint y: 219, endPoint x: 508, endPoint y: 179, distance: 40.7
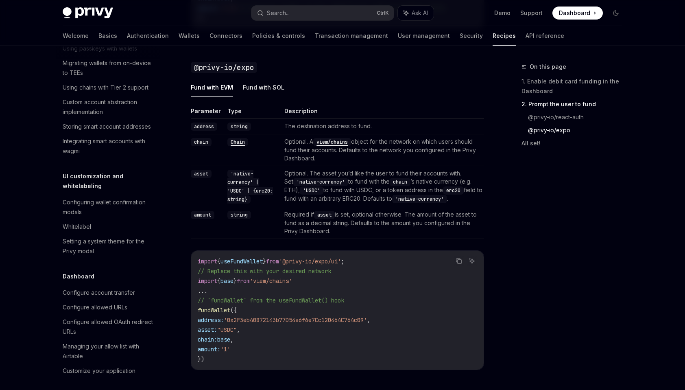
scroll to position [883, 0]
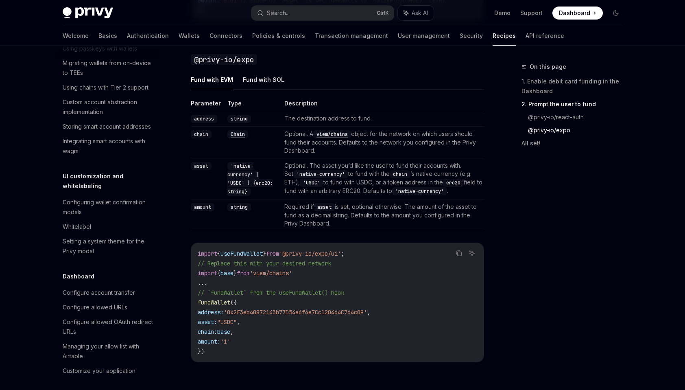
drag, startPoint x: 508, startPoint y: 179, endPoint x: 504, endPoint y: 208, distance: 29.6
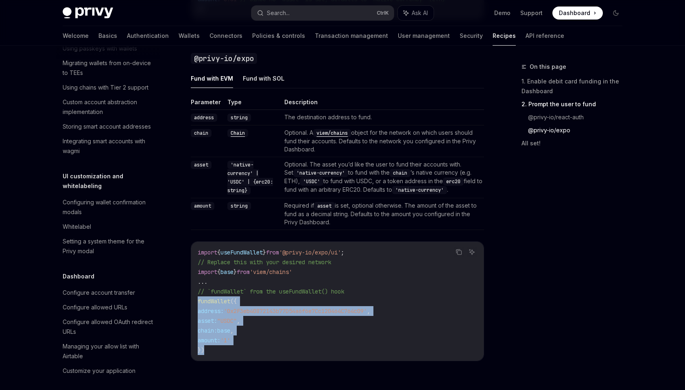
drag, startPoint x: 237, startPoint y: 352, endPoint x: 198, endPoint y: 299, distance: 65.9
click at [198, 299] on code "import { useFundWallet } from '@privy-io/expo/ui' ; // Replace this with your d…" at bounding box center [337, 300] width 279 height 107
click at [351, 349] on code "import { useFundWallet } from '@privy-io/expo/ui' ; // Replace this with your d…" at bounding box center [337, 300] width 279 height 107
drag, startPoint x: 316, startPoint y: 368, endPoint x: 197, endPoint y: 303, distance: 135.0
click at [197, 303] on div "Parameter Type Description address string The destination address to fund. chai…" at bounding box center [337, 236] width 293 height 276
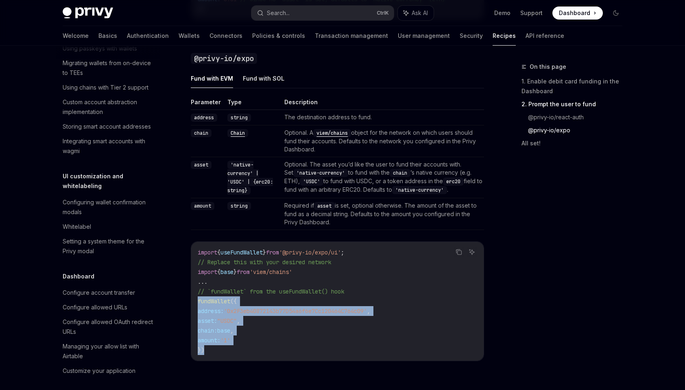
drag, startPoint x: 197, startPoint y: 303, endPoint x: 307, endPoint y: 334, distance: 114.4
click at [307, 334] on code "import { useFundWallet } from '@privy-io/expo/ui' ; // Replace this with your d…" at bounding box center [337, 300] width 279 height 107
drag, startPoint x: 307, startPoint y: 334, endPoint x: 239, endPoint y: 347, distance: 69.1
click at [239, 347] on code "import { useFundWallet } from '@privy-io/expo/ui' ; // Replace this with your d…" at bounding box center [337, 300] width 279 height 107
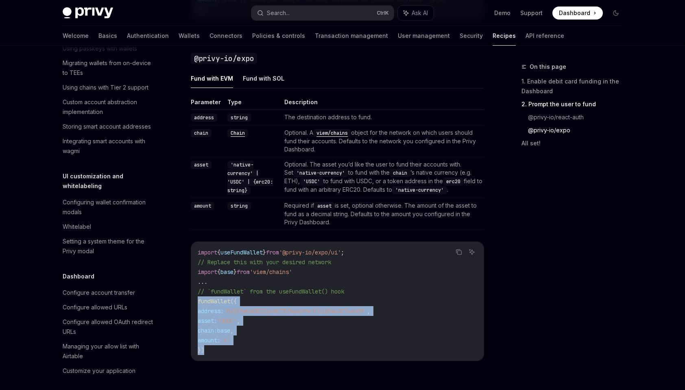
click at [222, 355] on div "import { useFundWallet } from '@privy-io/expo/ui' ; // Replace this with your d…" at bounding box center [337, 301] width 292 height 119
drag, startPoint x: 209, startPoint y: 357, endPoint x: 191, endPoint y: 296, distance: 63.3
click at [191, 296] on div "import { useFundWallet } from '@privy-io/expo/ui' ; // Replace this with your d…" at bounding box center [337, 301] width 292 height 119
drag, startPoint x: 191, startPoint y: 296, endPoint x: 291, endPoint y: 345, distance: 111.1
click at [291, 345] on code "import { useFundWallet } from '@privy-io/expo/ui' ; // Replace this with your d…" at bounding box center [337, 300] width 279 height 107
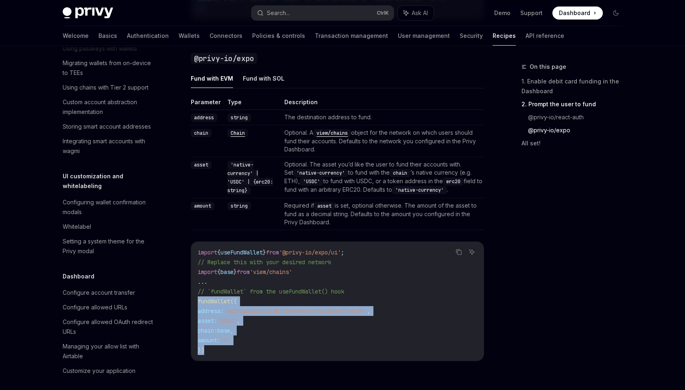
click at [291, 345] on code "import { useFundWallet } from '@privy-io/expo/ui' ; // Replace this with your d…" at bounding box center [337, 300] width 279 height 107
drag, startPoint x: 291, startPoint y: 345, endPoint x: 289, endPoint y: 360, distance: 15.2
click at [289, 360] on div "Parameter Type Description address string The destination address to fund. chai…" at bounding box center [337, 236] width 293 height 276
click at [408, 333] on code "import { useFundWallet } from '@privy-io/expo/ui' ; // Replace this with your d…" at bounding box center [337, 300] width 279 height 107
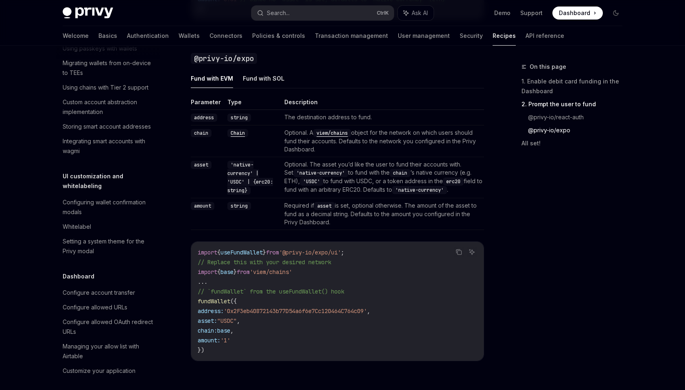
click at [253, 297] on code "import { useFundWallet } from '@privy-io/expo/ui' ; // Replace this with your d…" at bounding box center [337, 300] width 279 height 107
